Goal: Navigation & Orientation: Find specific page/section

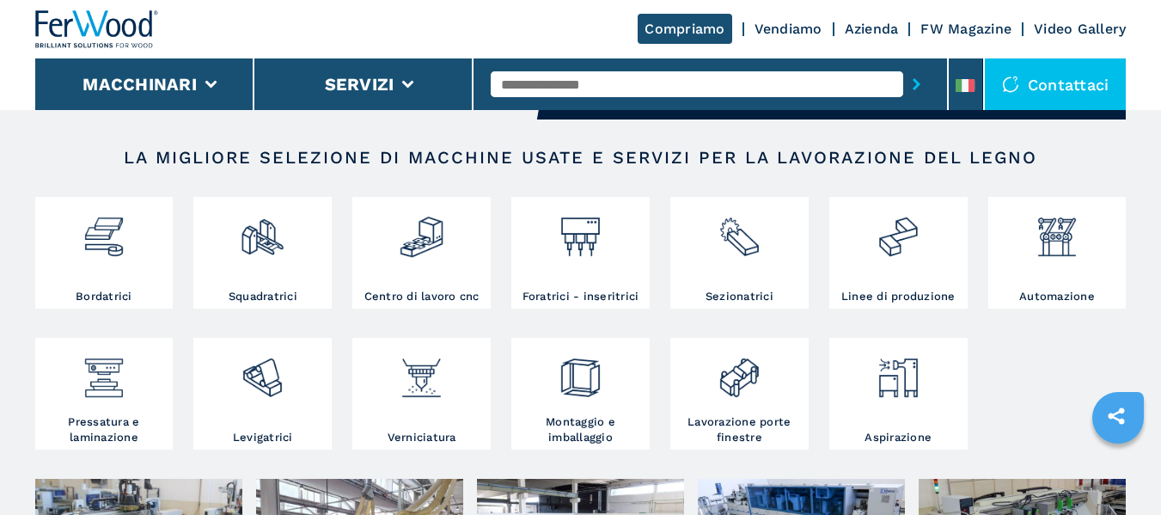
scroll to position [273, 0]
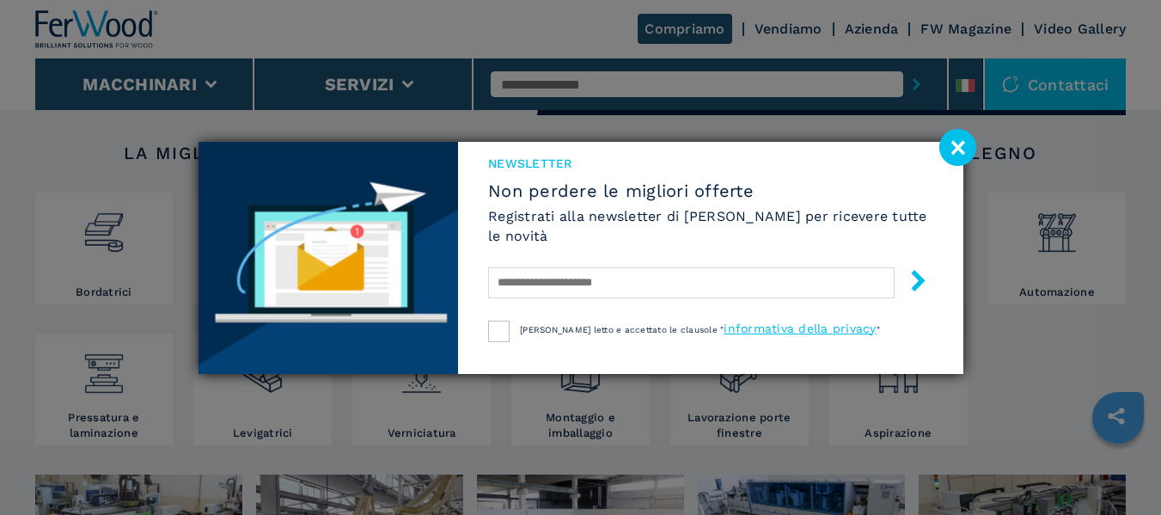
click at [955, 147] on image at bounding box center [957, 147] width 37 height 37
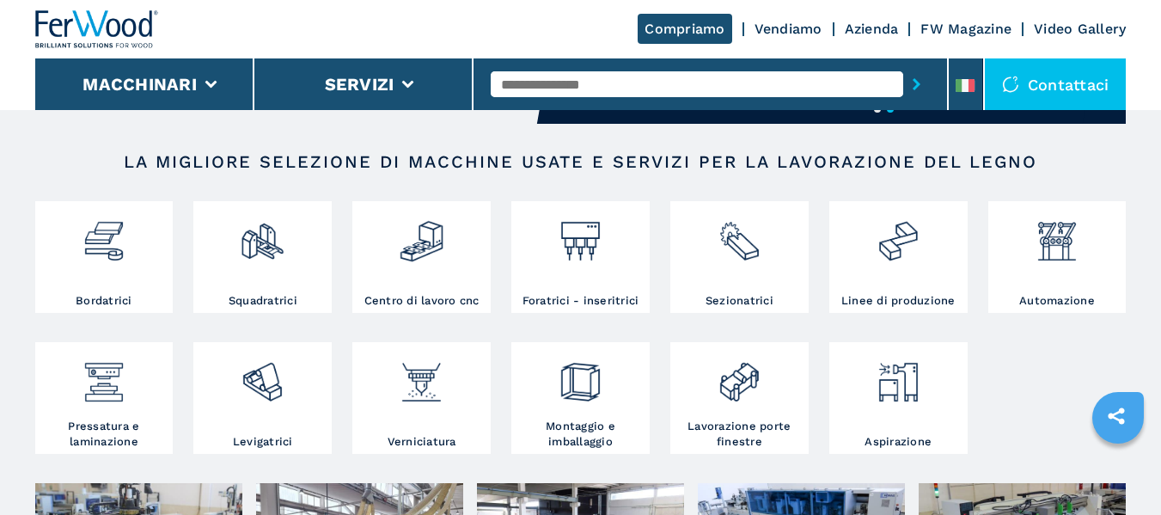
scroll to position [235, 0]
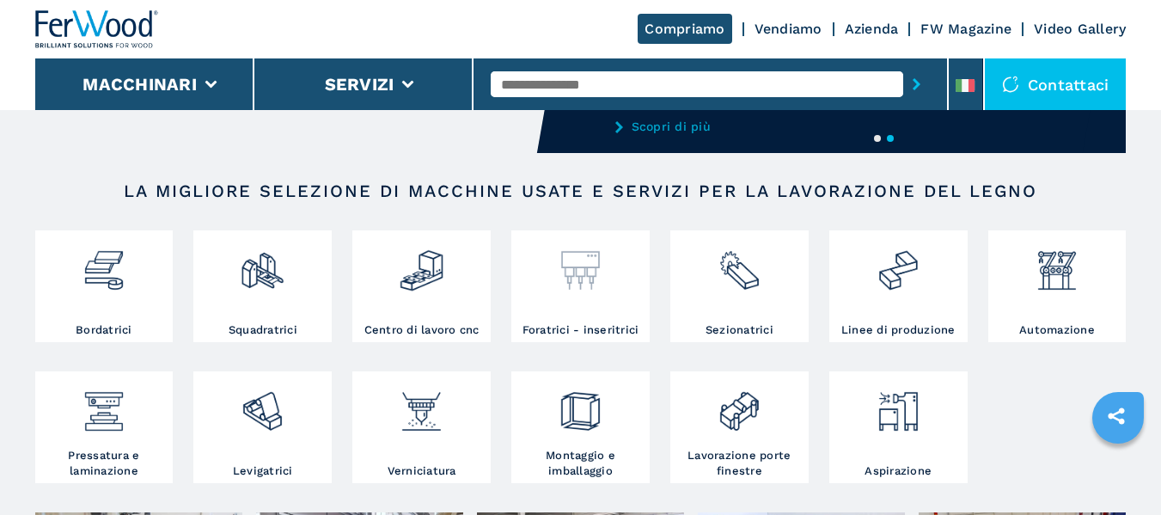
click at [578, 274] on img at bounding box center [581, 264] width 46 height 58
click at [576, 421] on img at bounding box center [581, 404] width 46 height 58
click at [739, 415] on img at bounding box center [740, 404] width 46 height 58
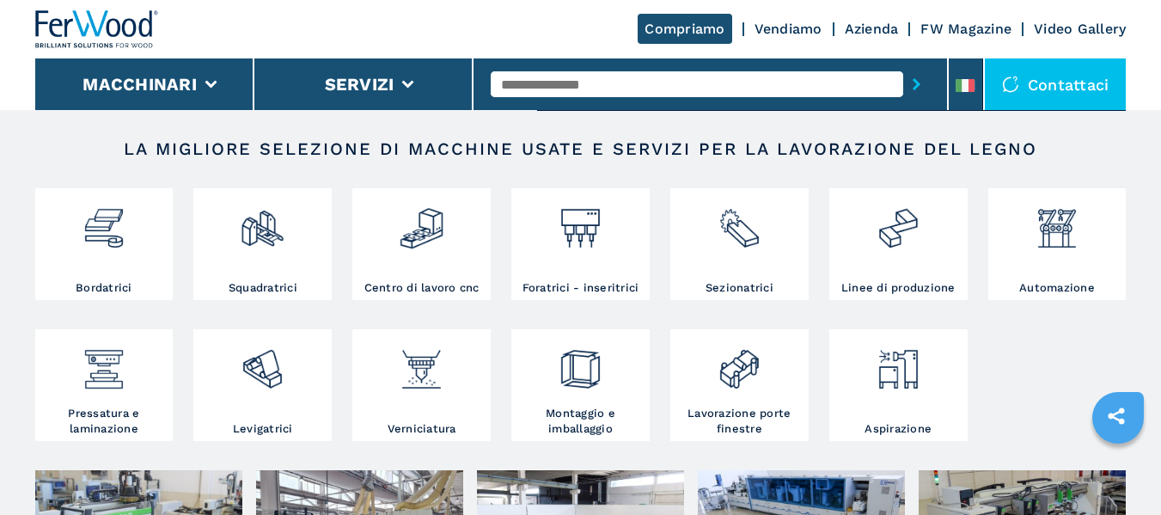
scroll to position [323, 0]
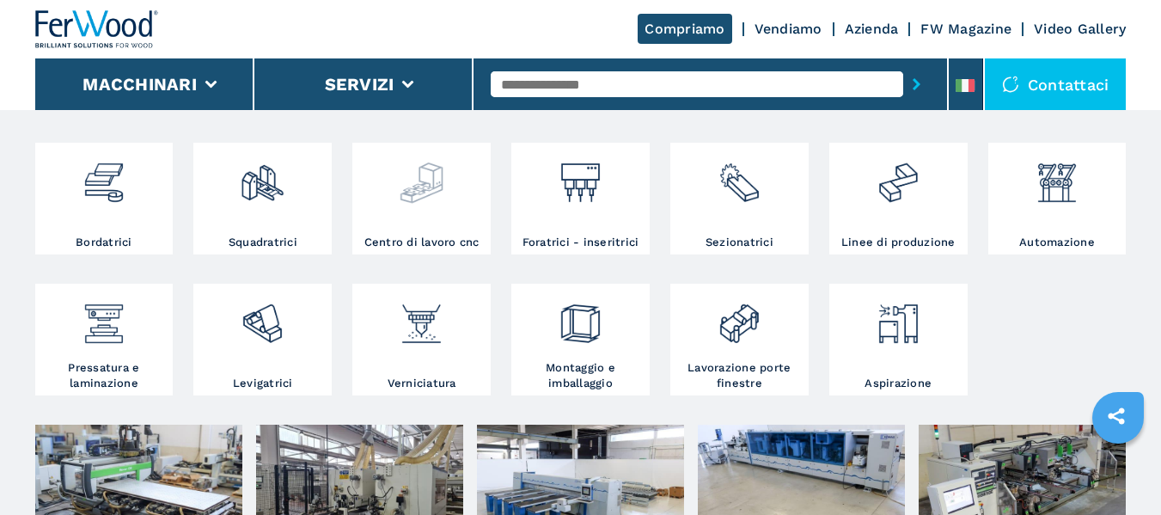
click at [416, 187] on img at bounding box center [422, 176] width 46 height 58
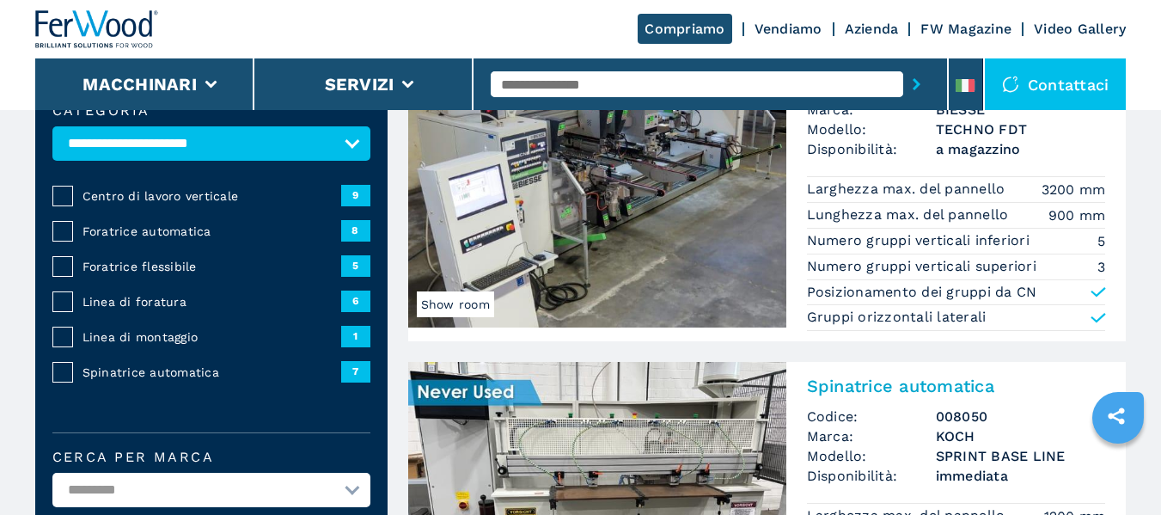
scroll to position [132, 0]
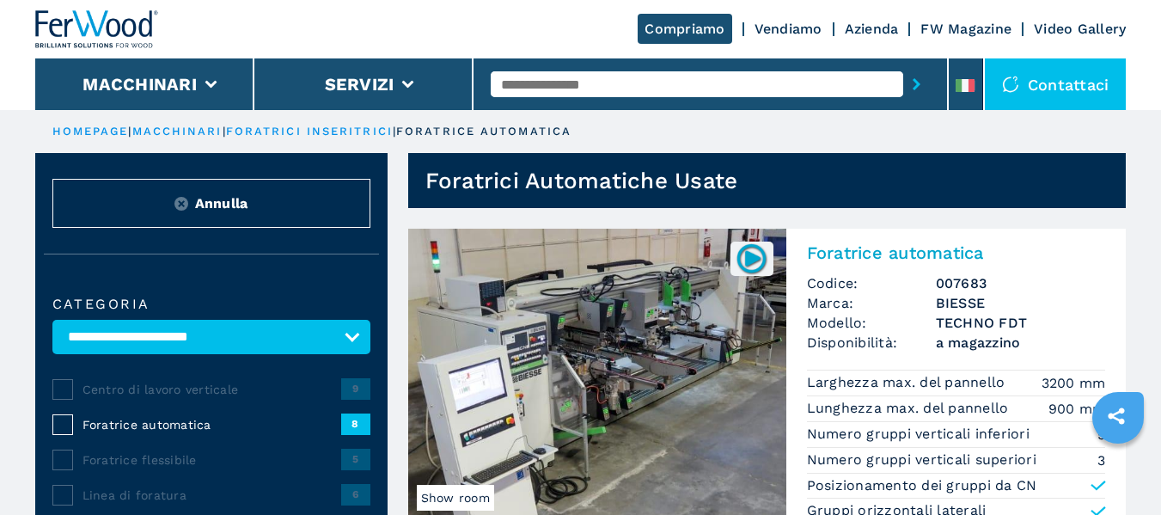
scroll to position [201, 0]
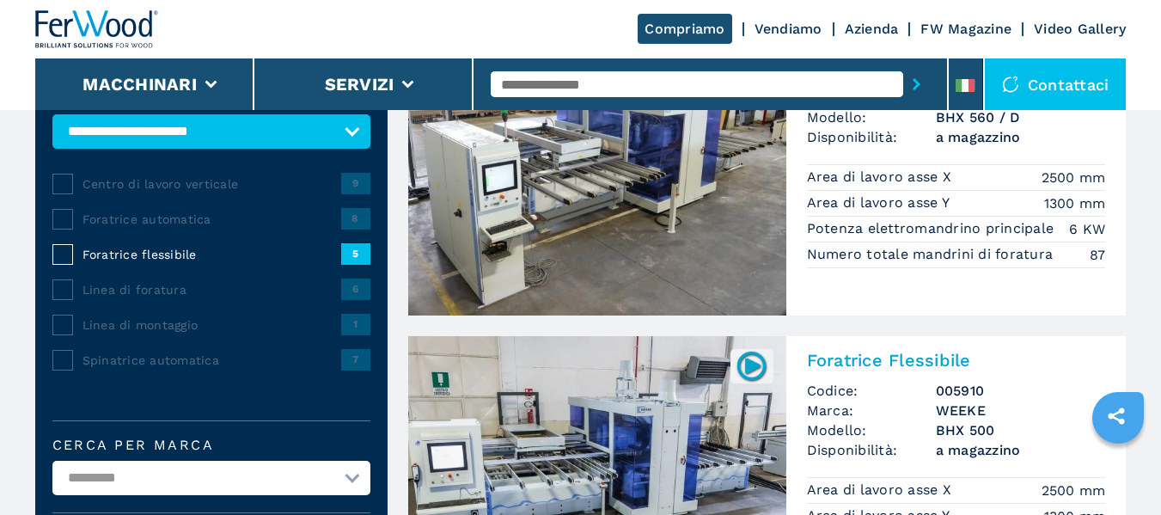
scroll to position [225, 0]
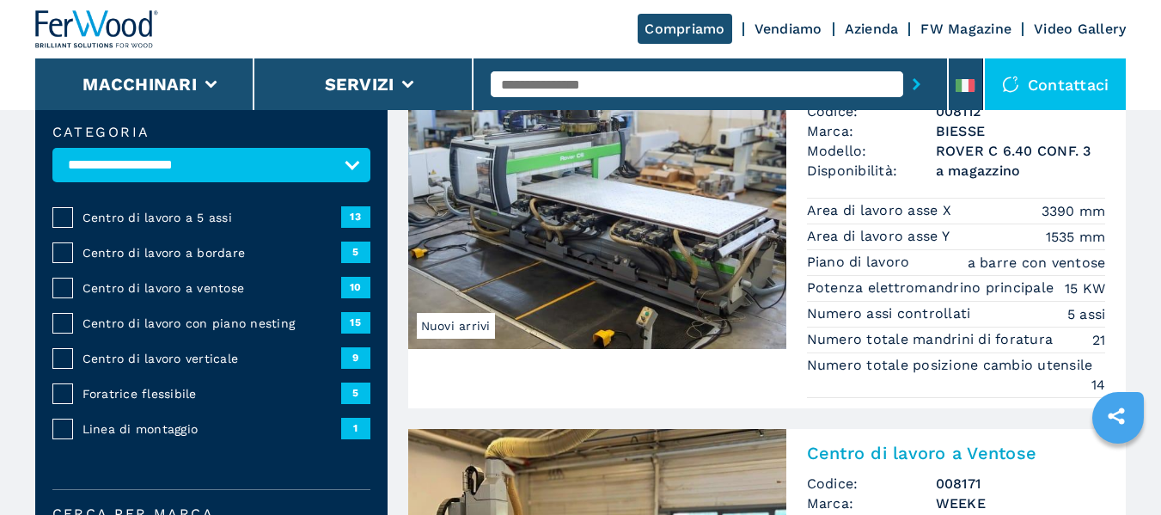
scroll to position [195, 0]
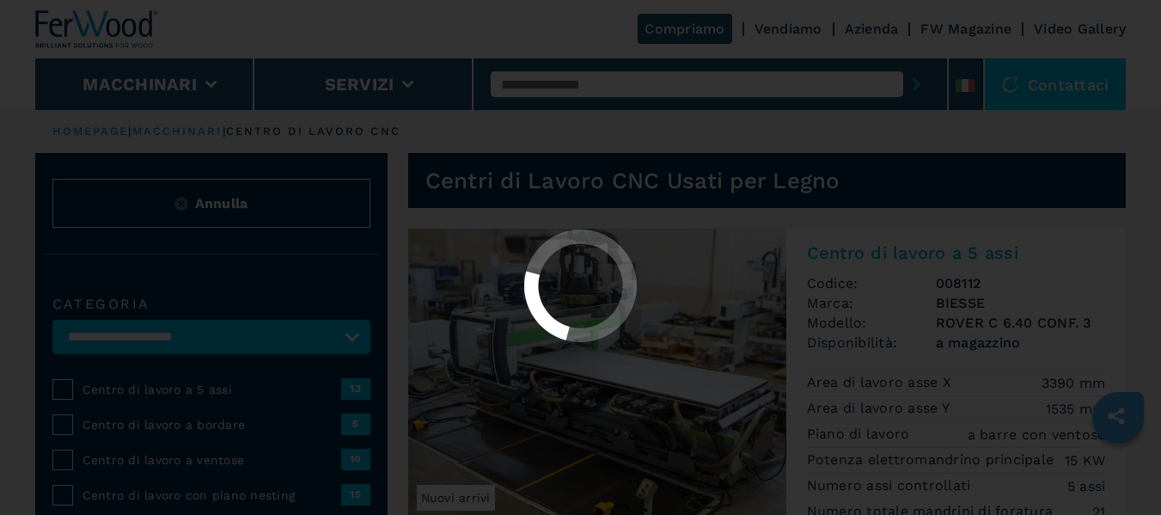
select select "**********"
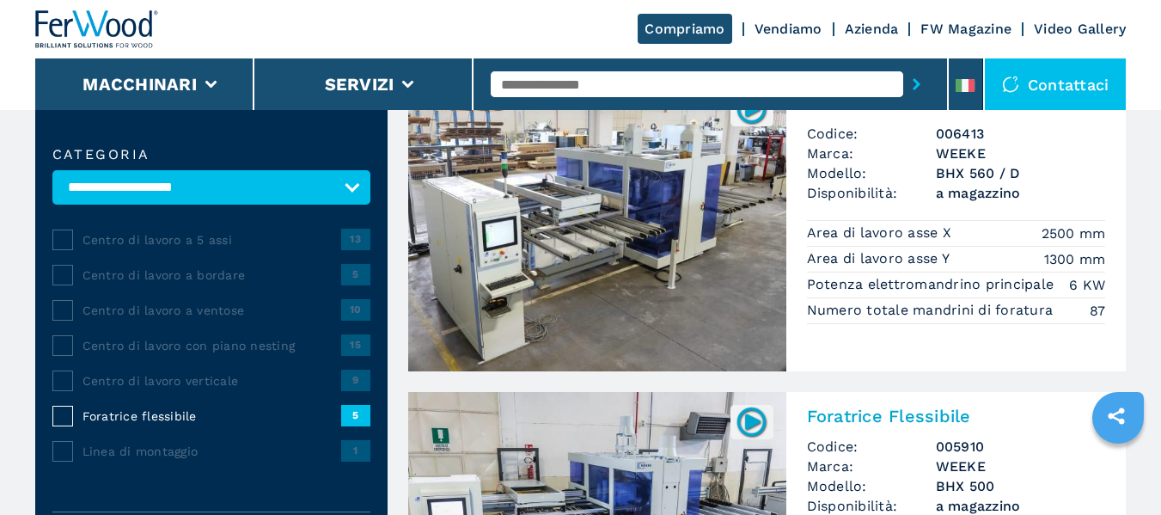
scroll to position [131, 0]
